Goal: Information Seeking & Learning: Learn about a topic

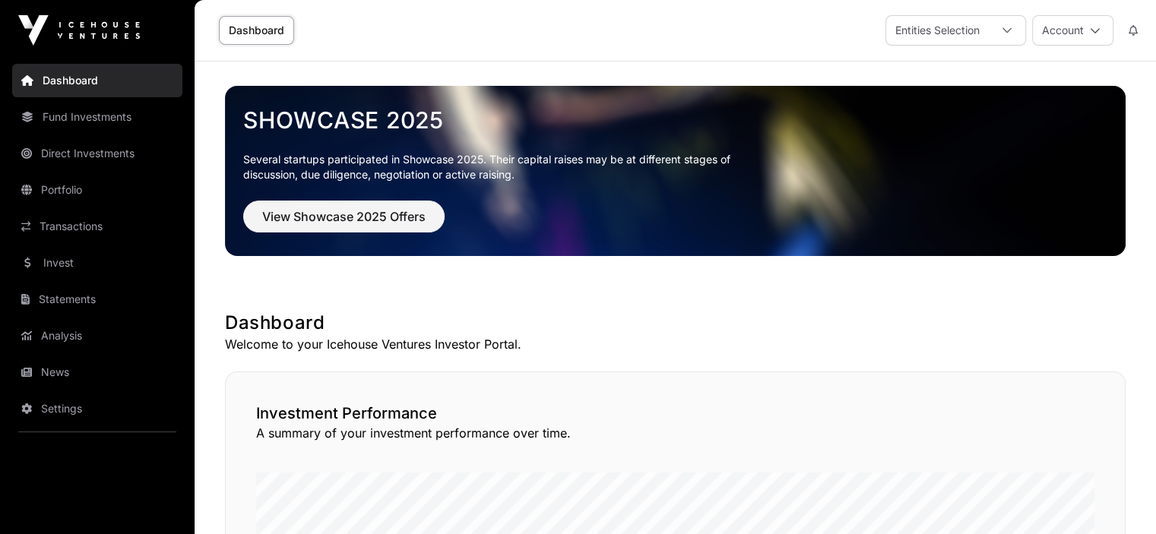
click at [43, 188] on link "Portfolio" at bounding box center [97, 189] width 170 height 33
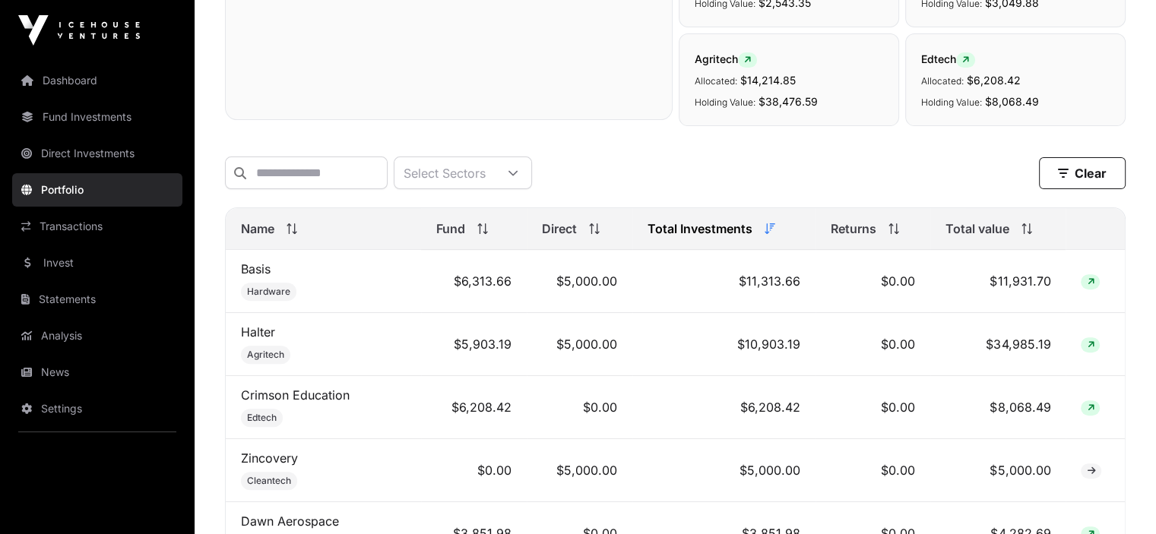
scroll to position [532, 0]
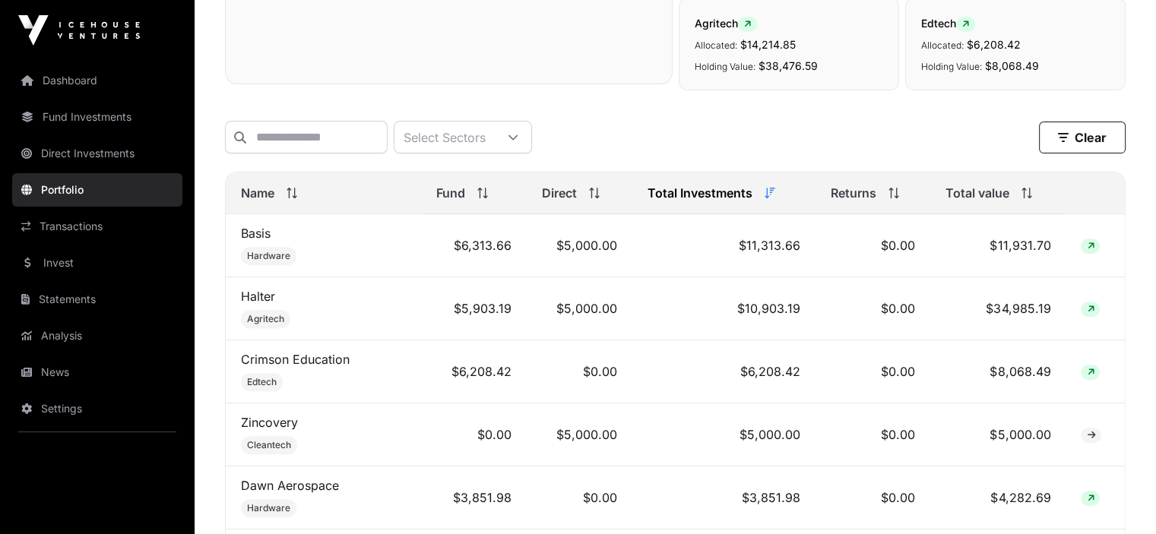
click at [267, 198] on span "Name" at bounding box center [257, 193] width 33 height 18
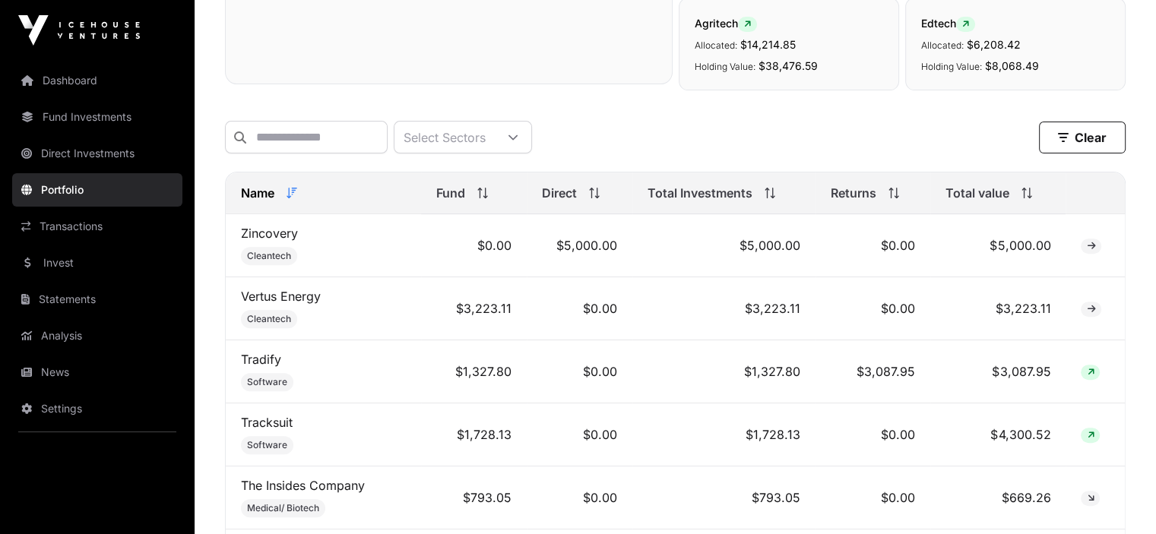
click at [267, 198] on span "Name" at bounding box center [257, 193] width 33 height 18
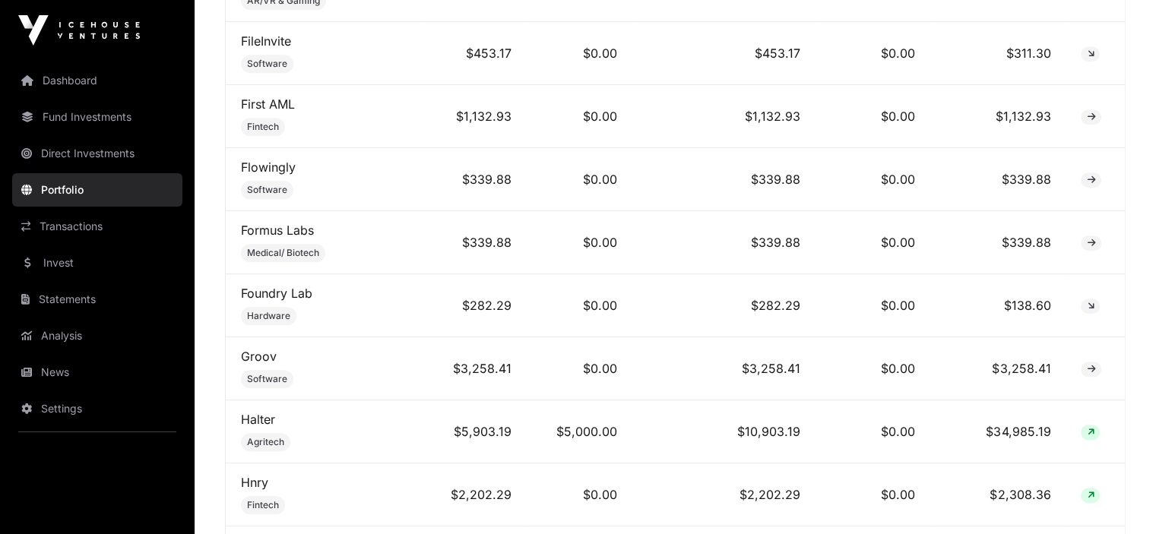
scroll to position [1444, 0]
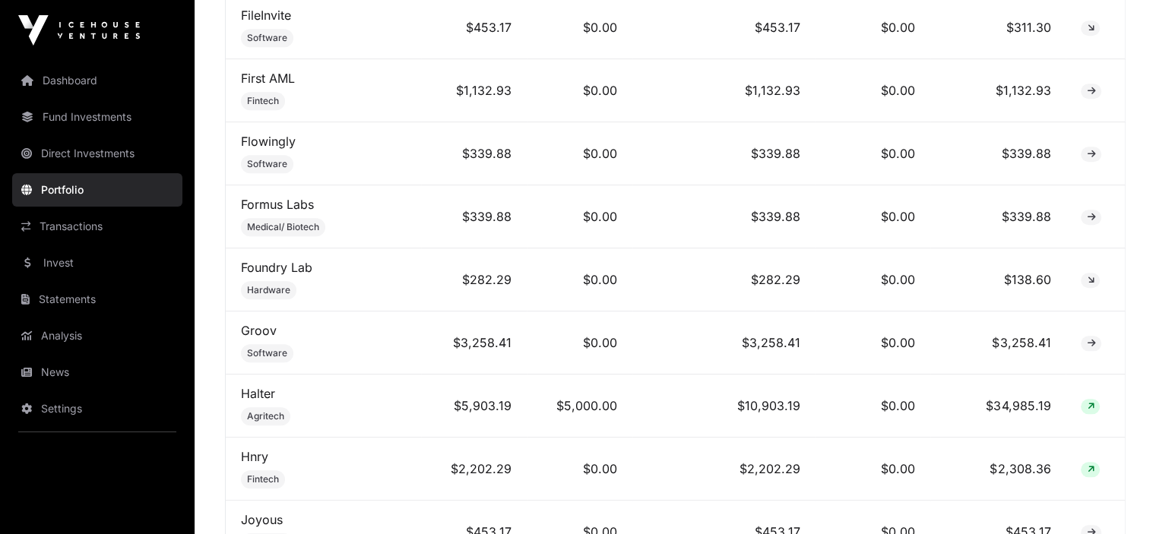
click at [270, 276] on td "Foundry Lab Hardware" at bounding box center [323, 279] width 195 height 63
click at [275, 267] on link "Foundry Lab" at bounding box center [276, 267] width 71 height 15
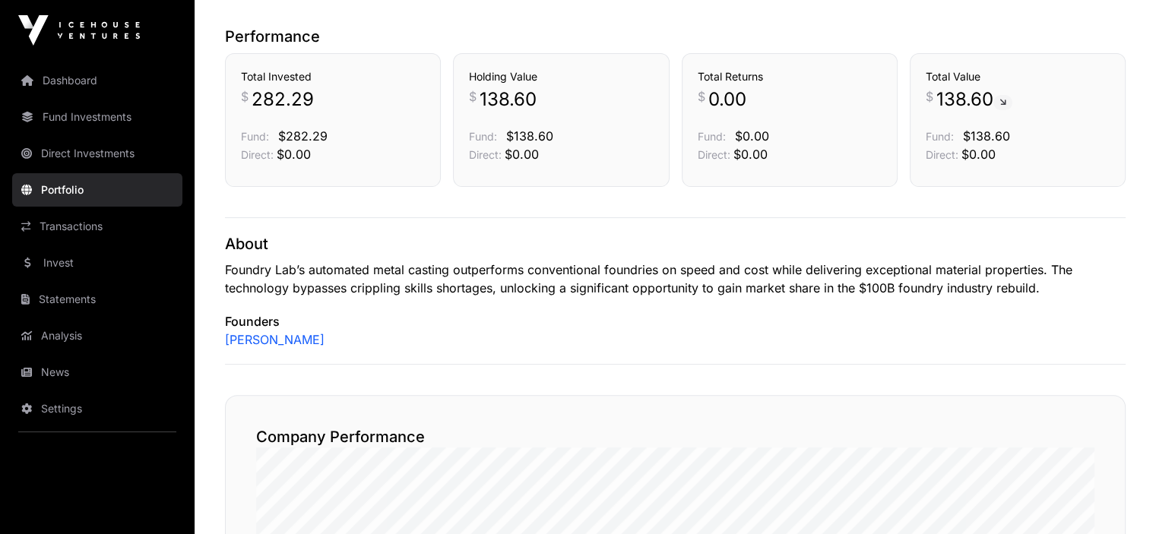
scroll to position [380, 0]
